Goal: Task Accomplishment & Management: Use online tool/utility

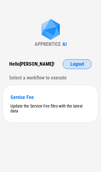
click at [76, 64] on span "Logout" at bounding box center [77, 64] width 14 height 5
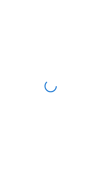
click at [31, 105] on div at bounding box center [50, 86] width 101 height 172
